Goal: Transaction & Acquisition: Purchase product/service

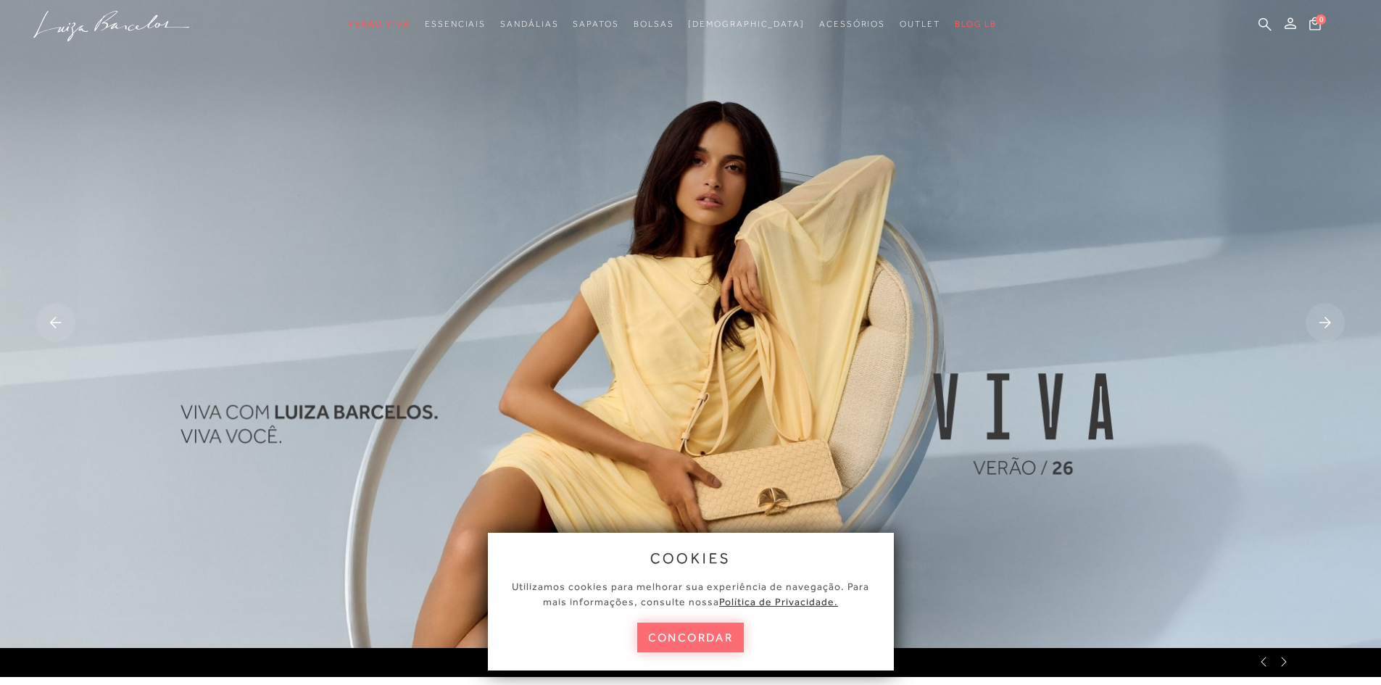
click at [697, 636] on button "concordar" at bounding box center [690, 638] width 107 height 30
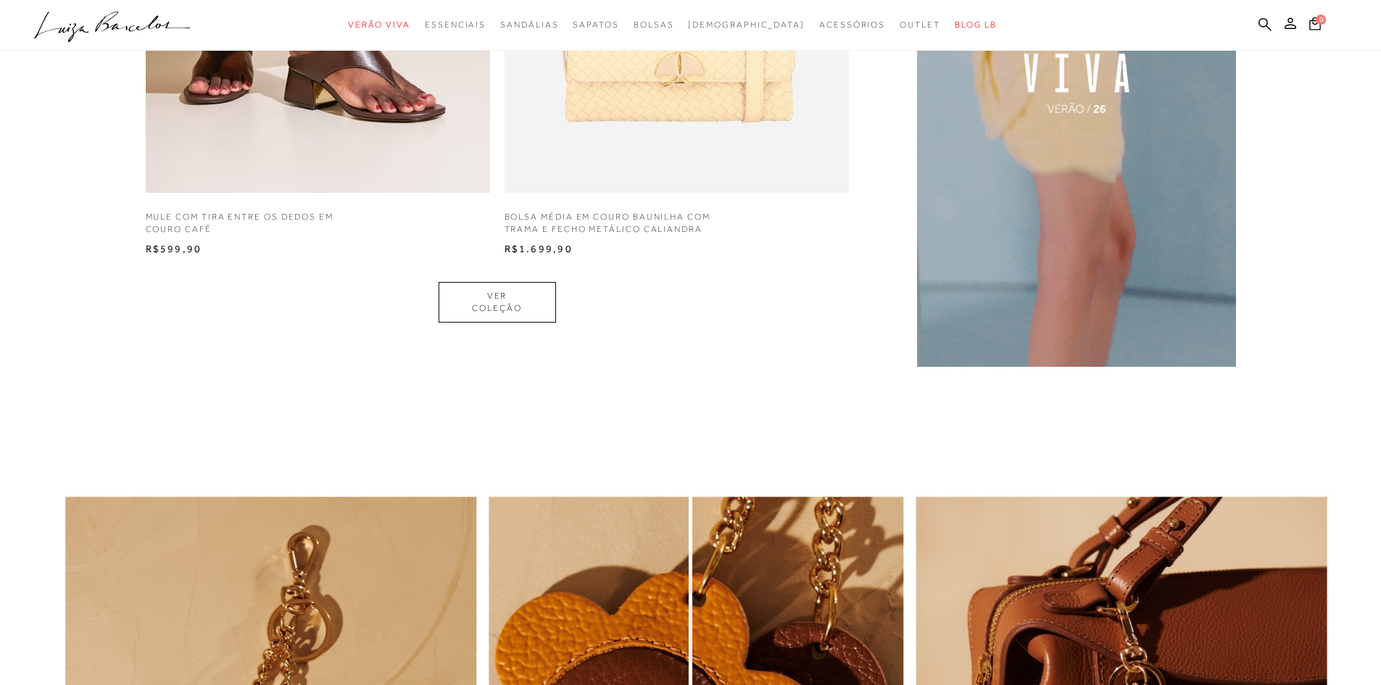
scroll to position [1450, 0]
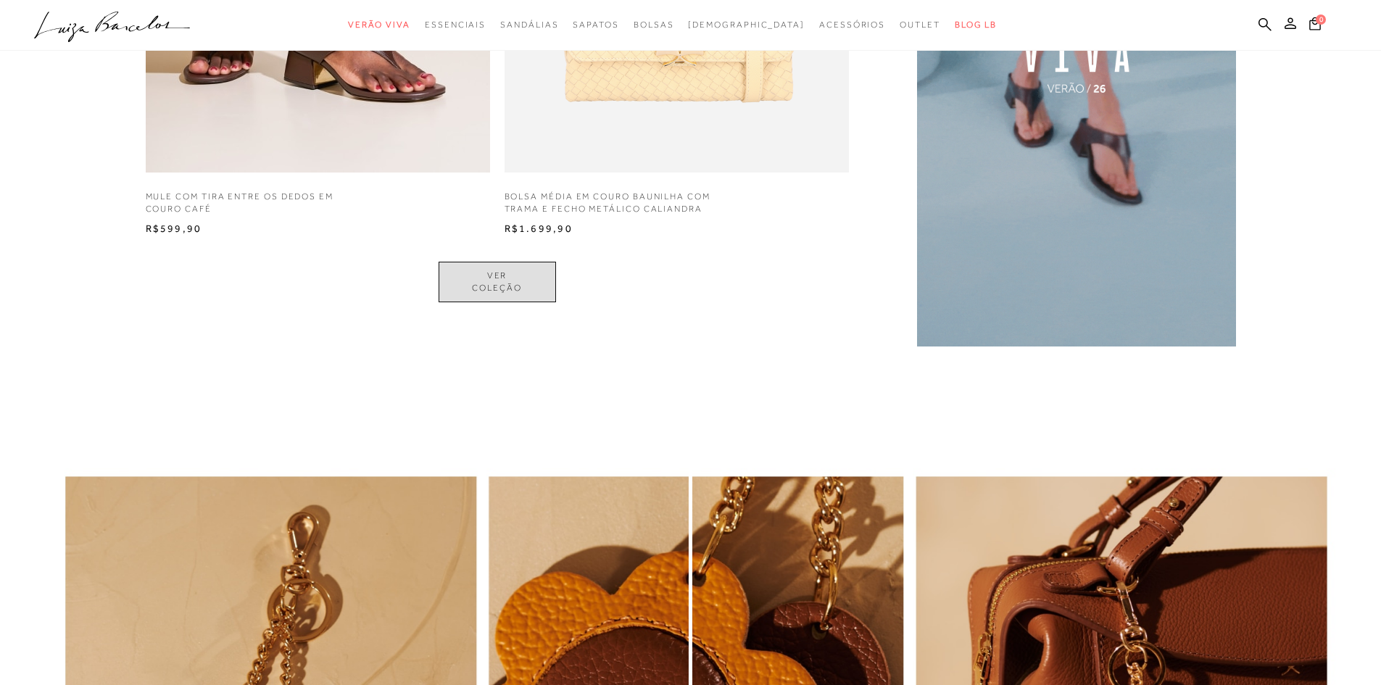
click at [506, 283] on link "VER COLEÇÃO" at bounding box center [497, 282] width 117 height 41
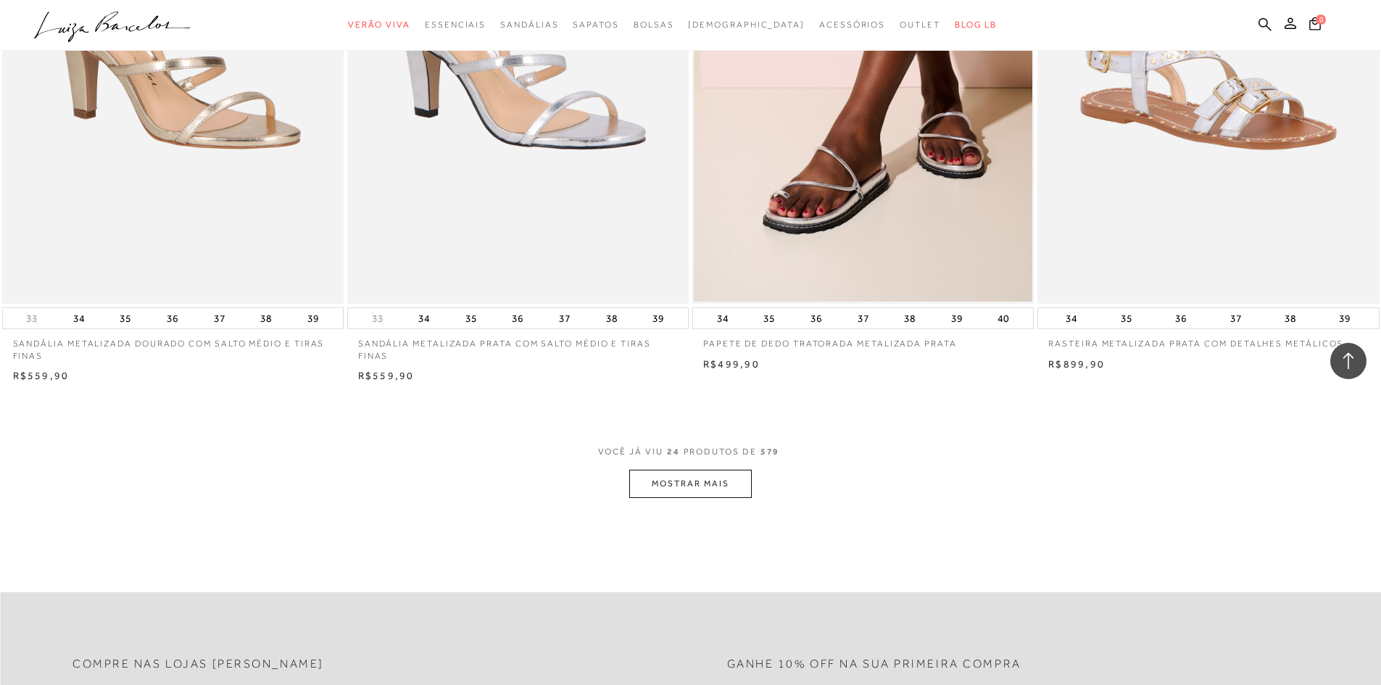
scroll to position [3335, 0]
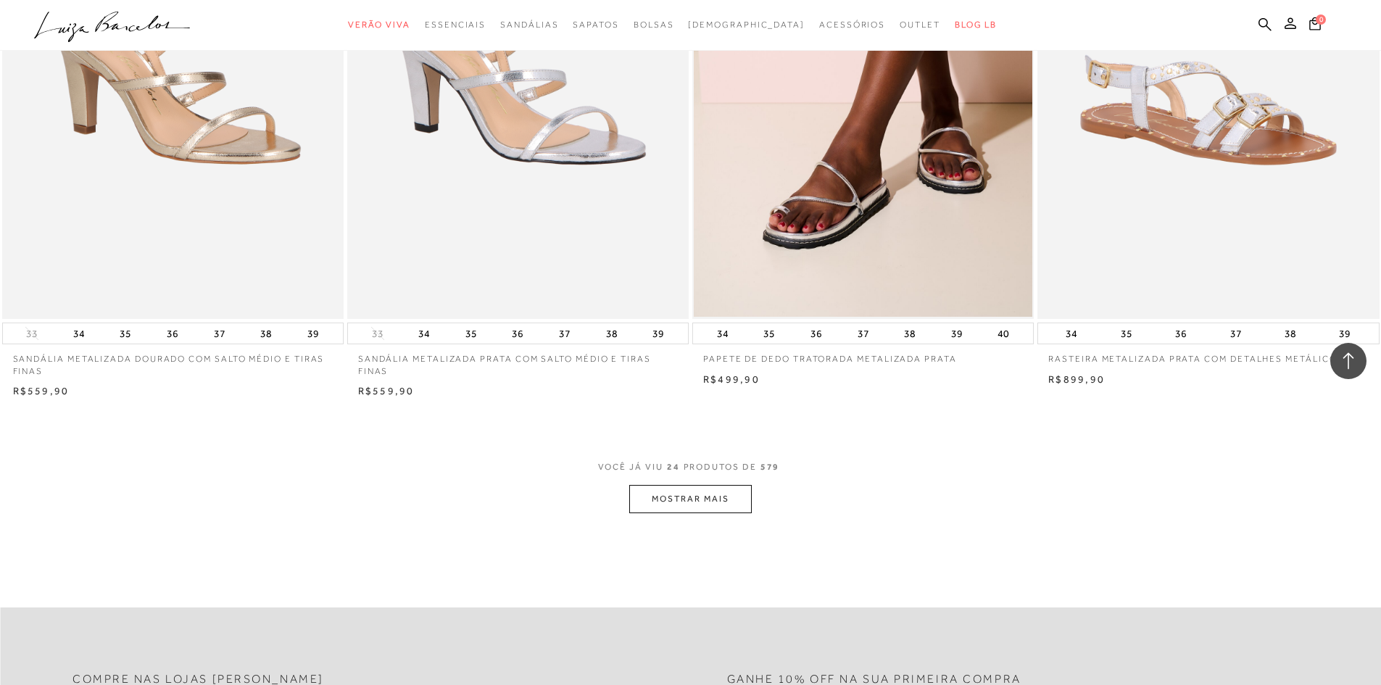
click at [691, 501] on button "MOSTRAR MAIS" at bounding box center [690, 499] width 122 height 28
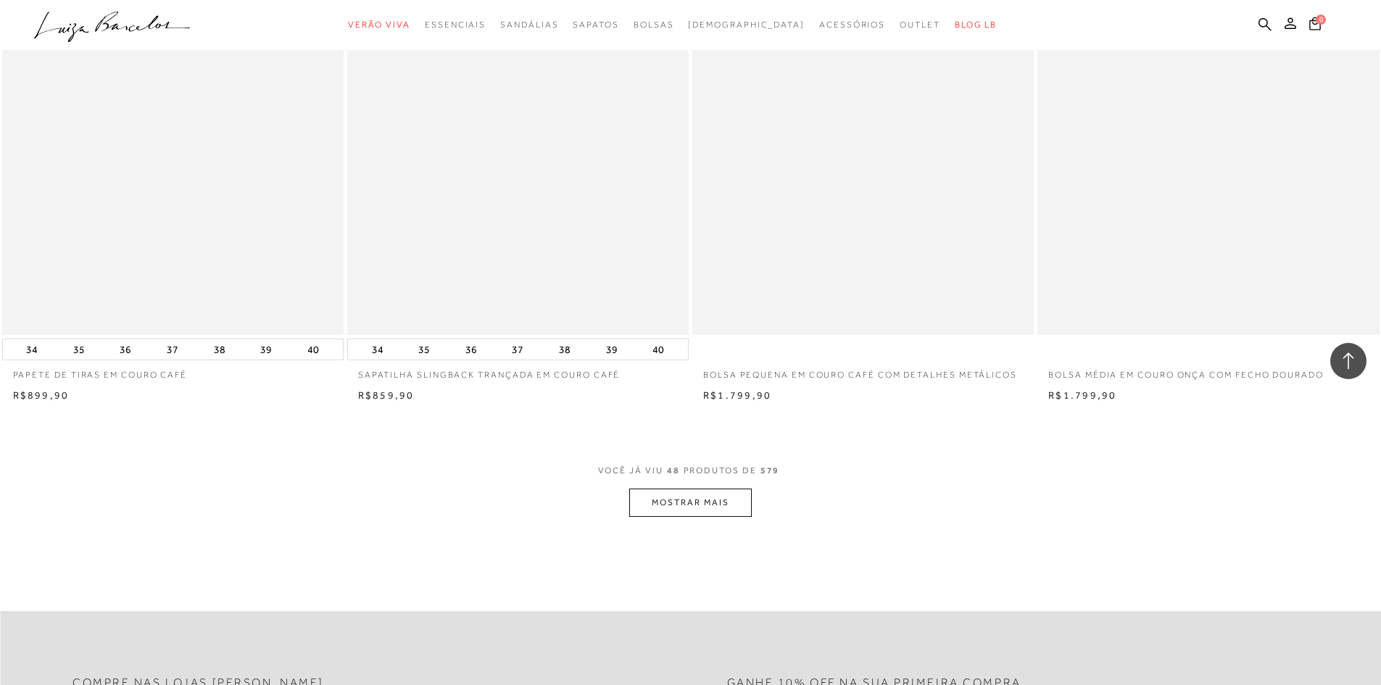
scroll to position [7104, 0]
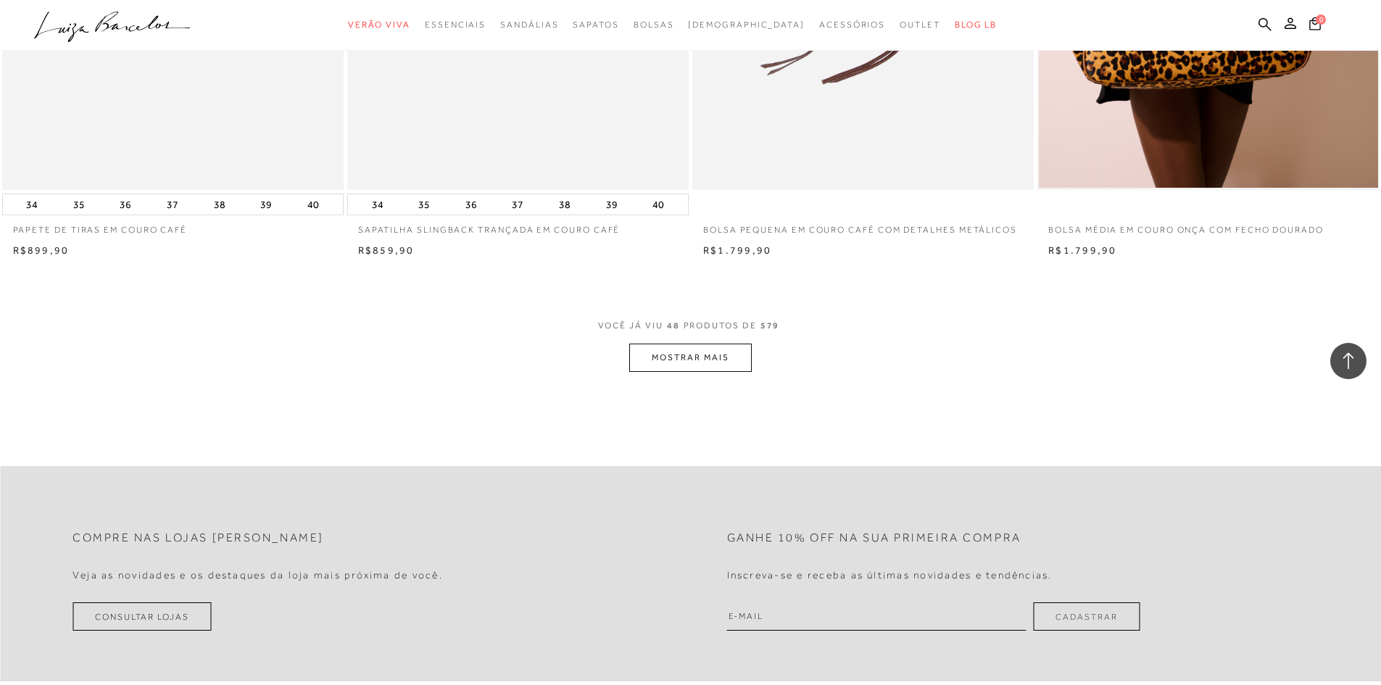
click at [656, 368] on button "MOSTRAR MAIS" at bounding box center [690, 358] width 122 height 28
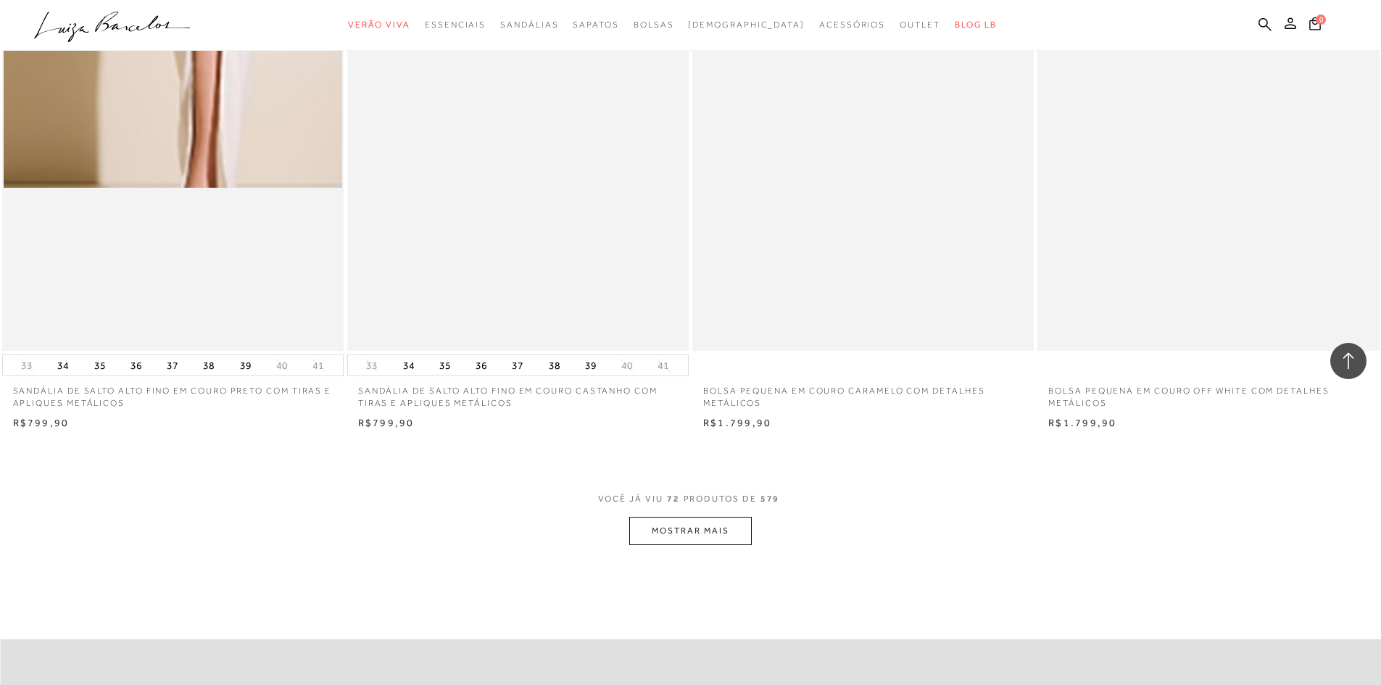
scroll to position [10656, 0]
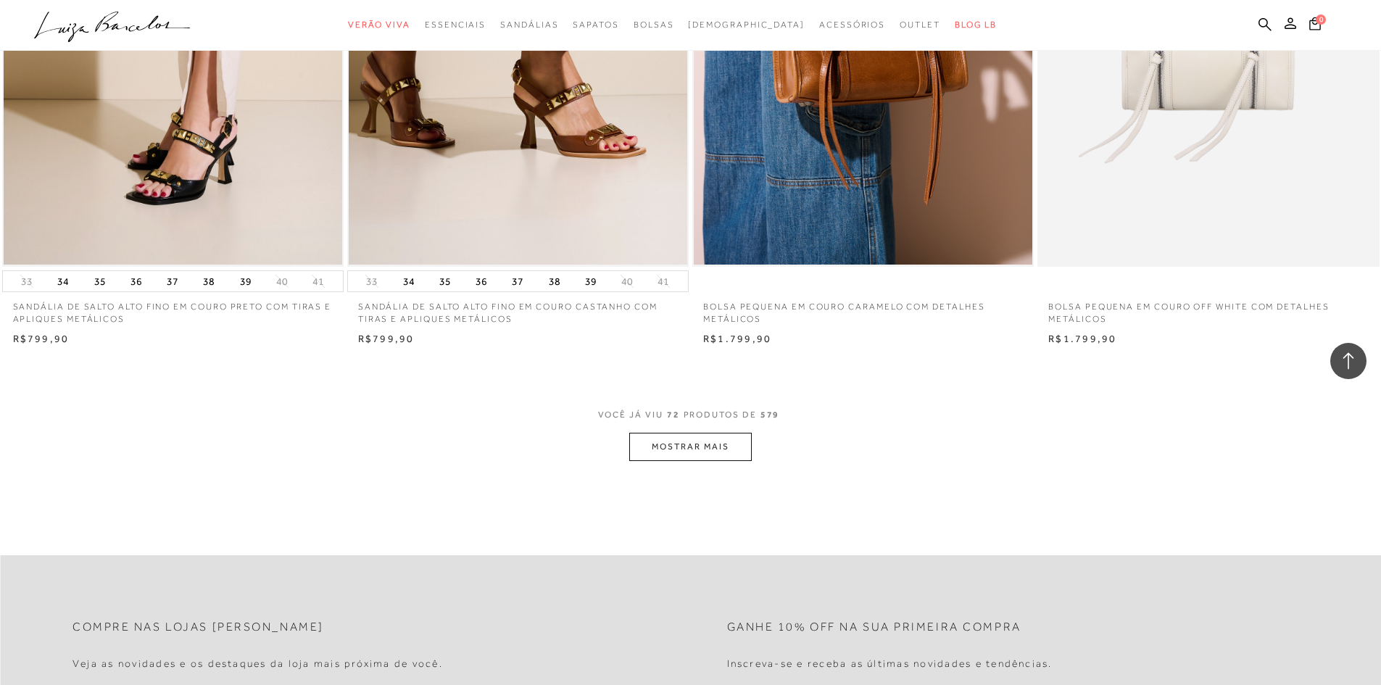
click at [681, 449] on button "MOSTRAR MAIS" at bounding box center [690, 447] width 122 height 28
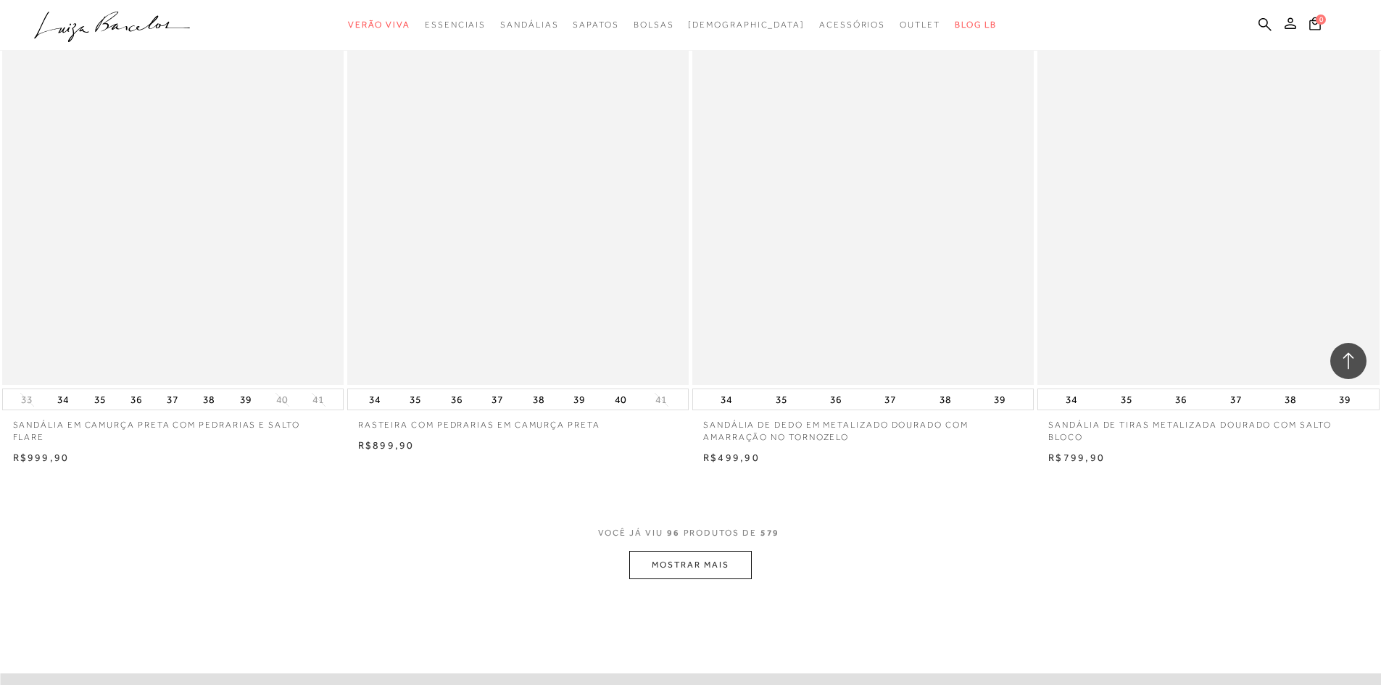
scroll to position [14208, 0]
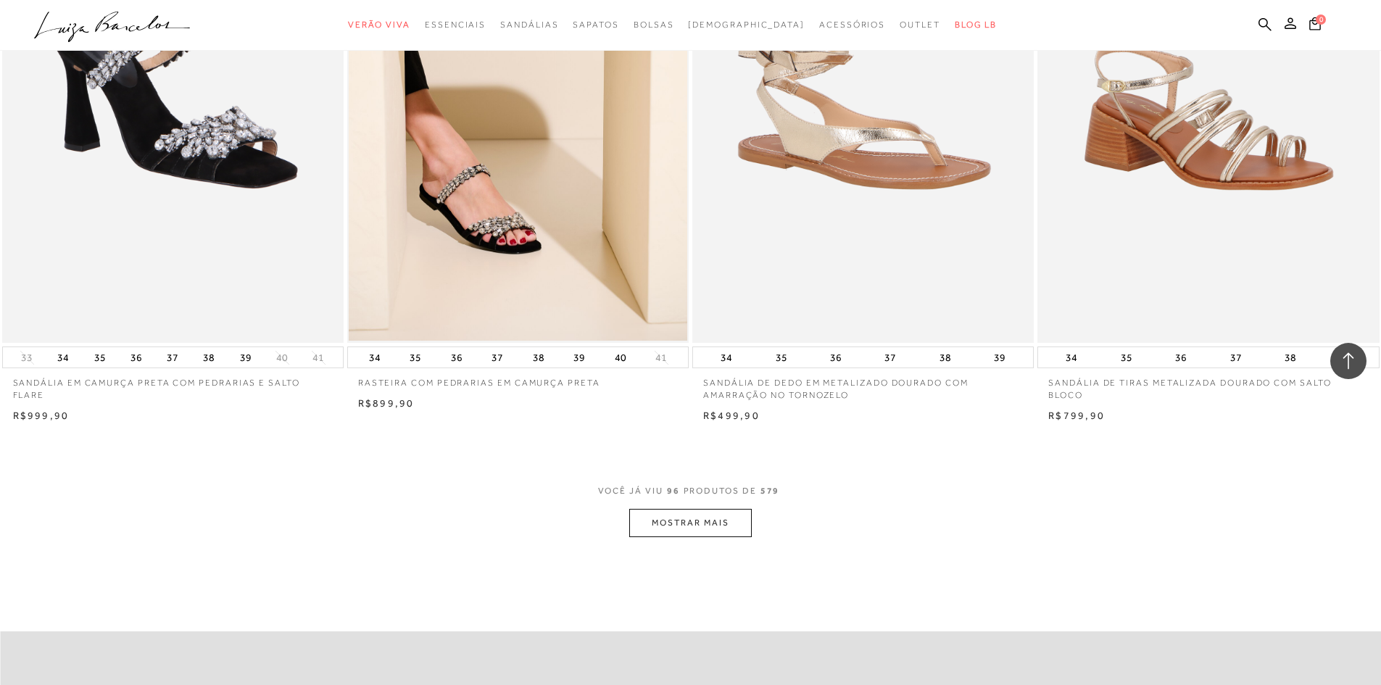
click at [700, 529] on button "MOSTRAR MAIS" at bounding box center [690, 523] width 122 height 28
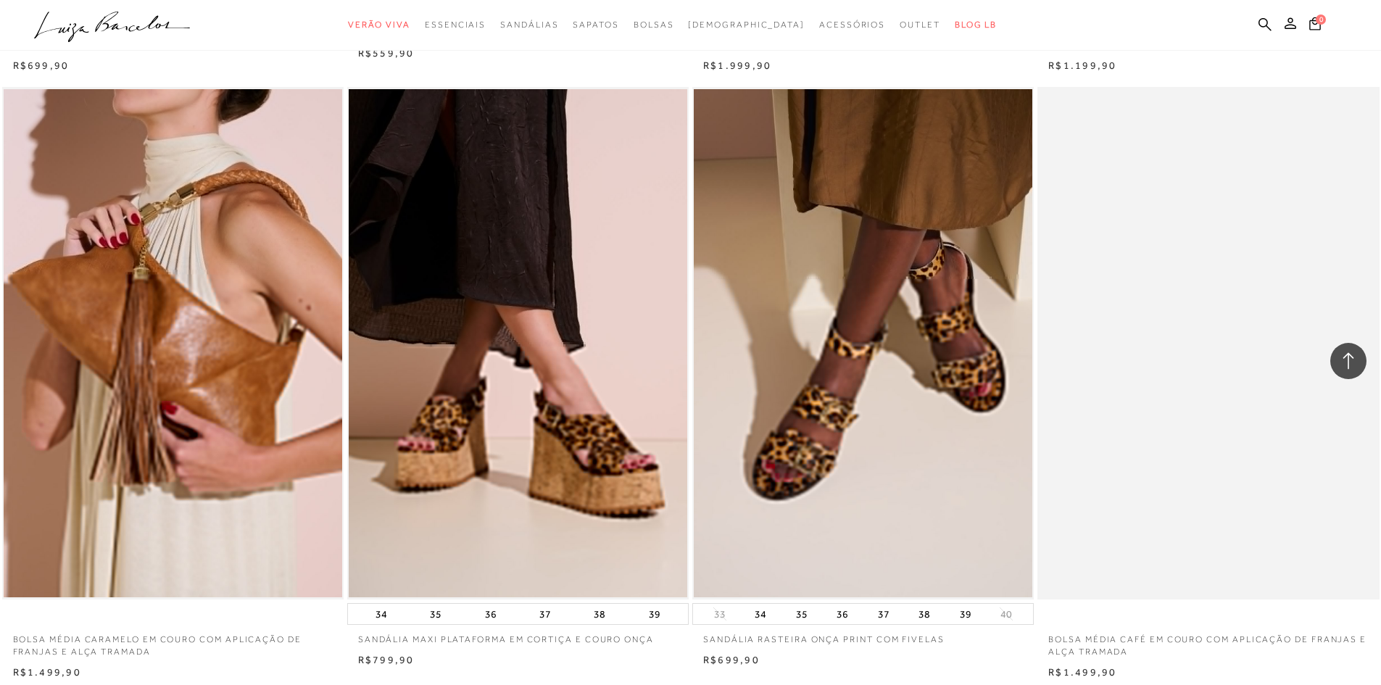
scroll to position [17833, 0]
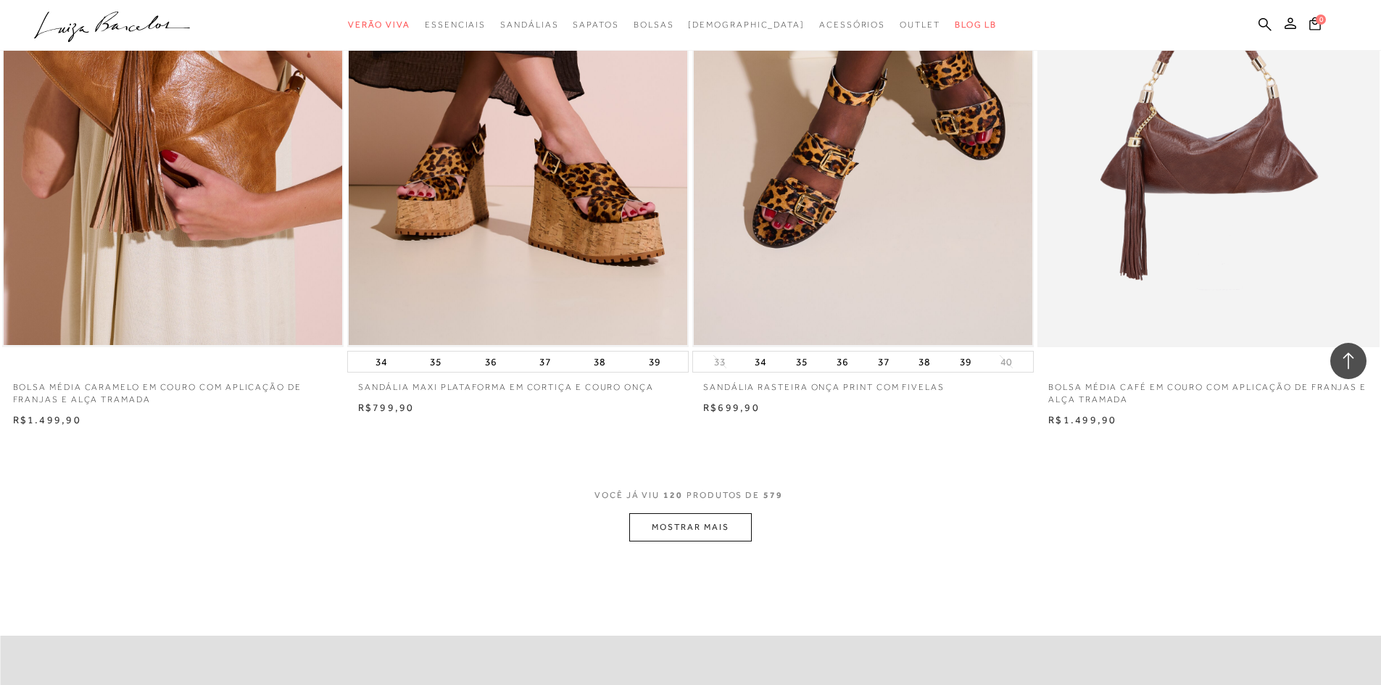
click at [709, 530] on button "MOSTRAR MAIS" at bounding box center [690, 527] width 122 height 28
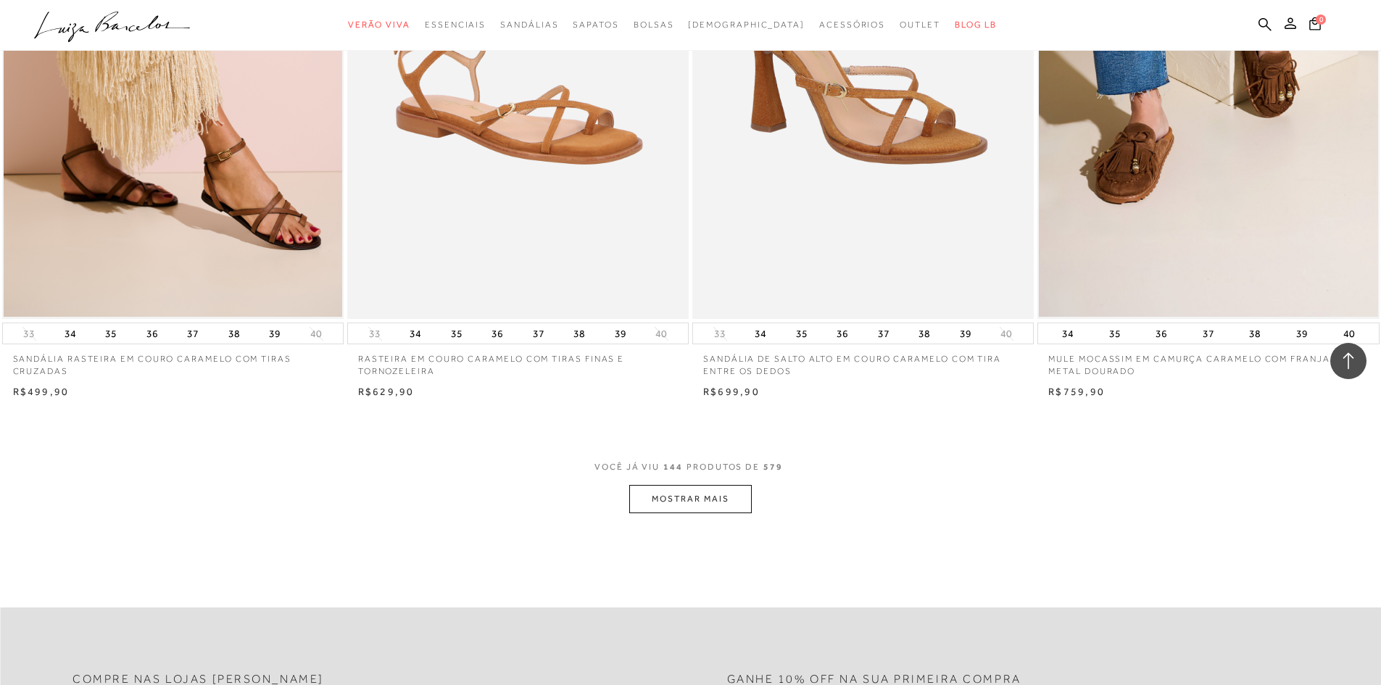
scroll to position [21675, 0]
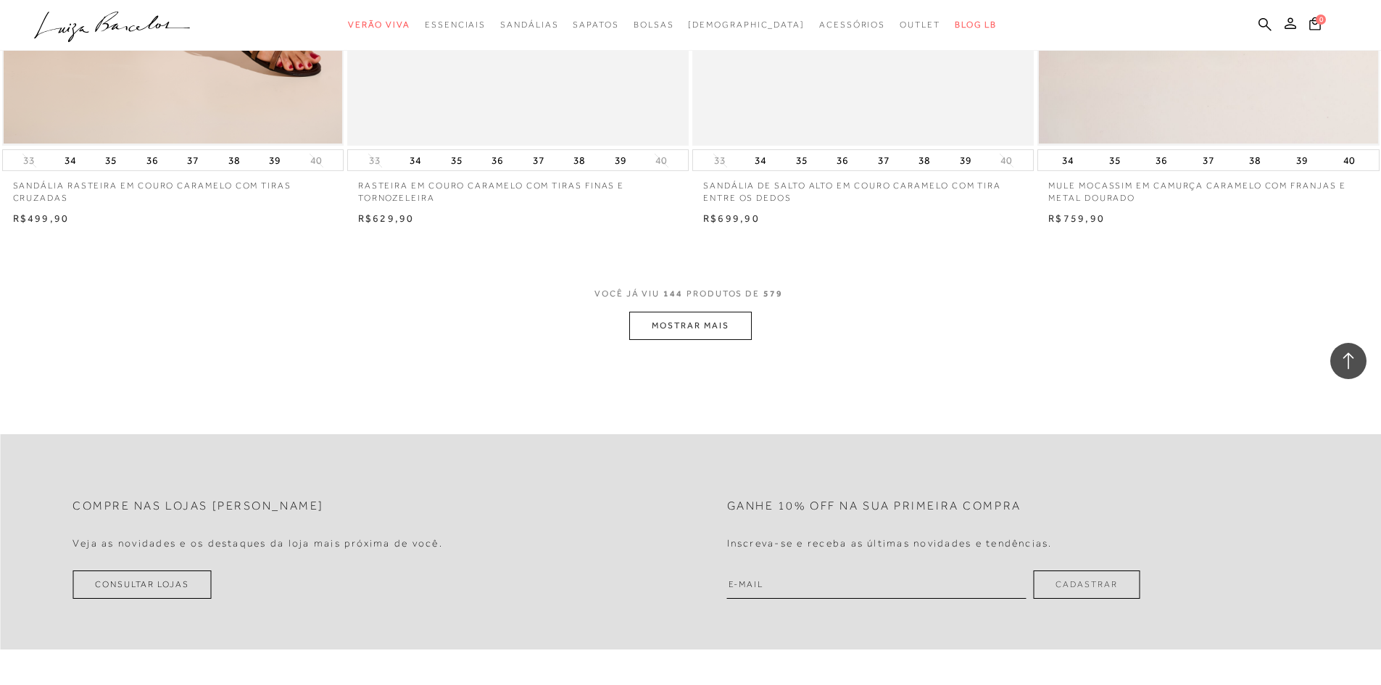
click at [719, 330] on button "MOSTRAR MAIS" at bounding box center [690, 326] width 122 height 28
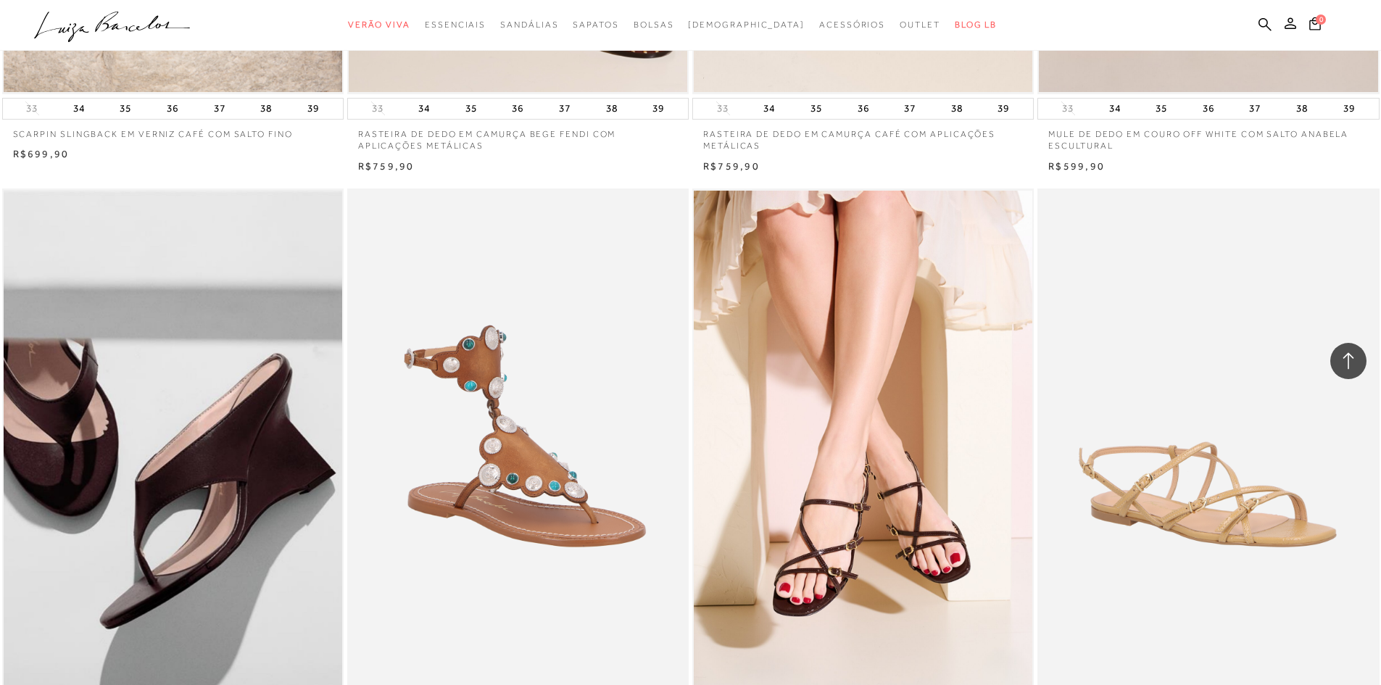
scroll to position [24212, 0]
